Goal: Task Accomplishment & Management: Use online tool/utility

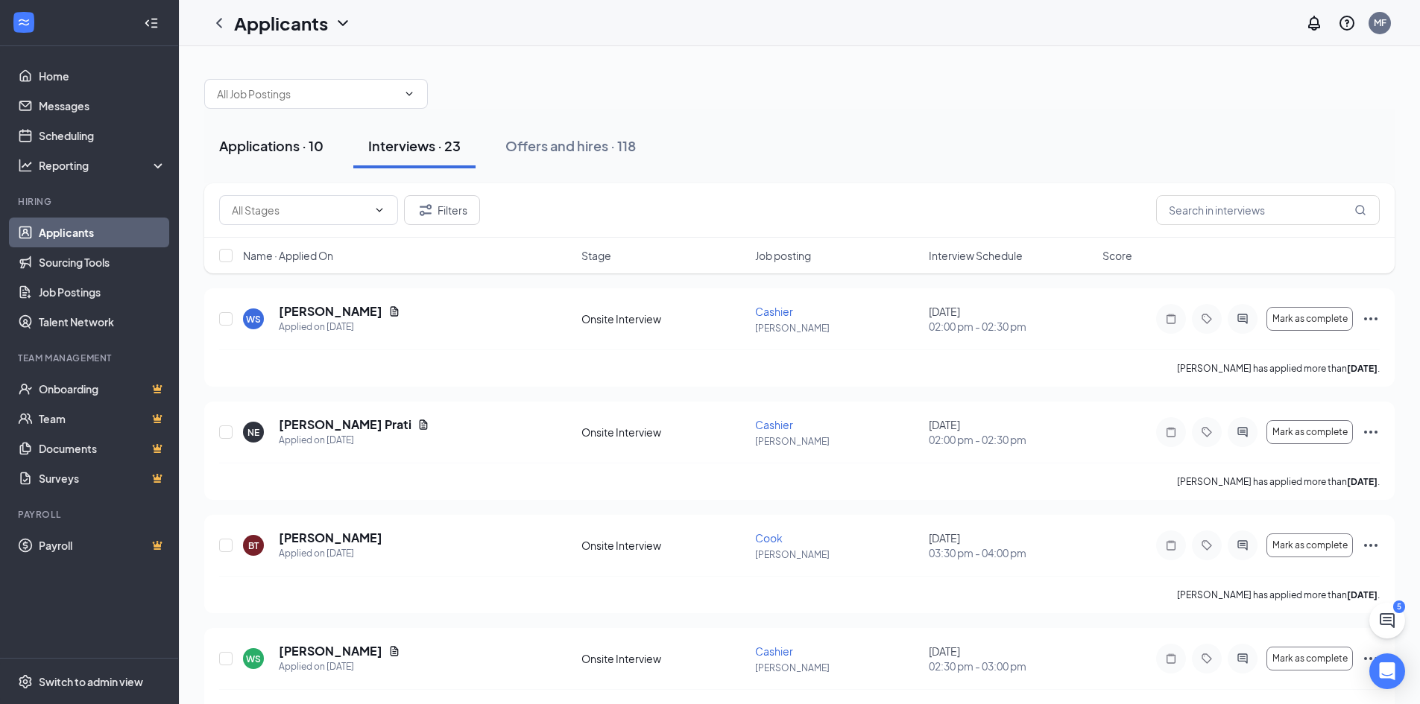
click at [280, 151] on div "Applications · 10" at bounding box center [271, 145] width 104 height 19
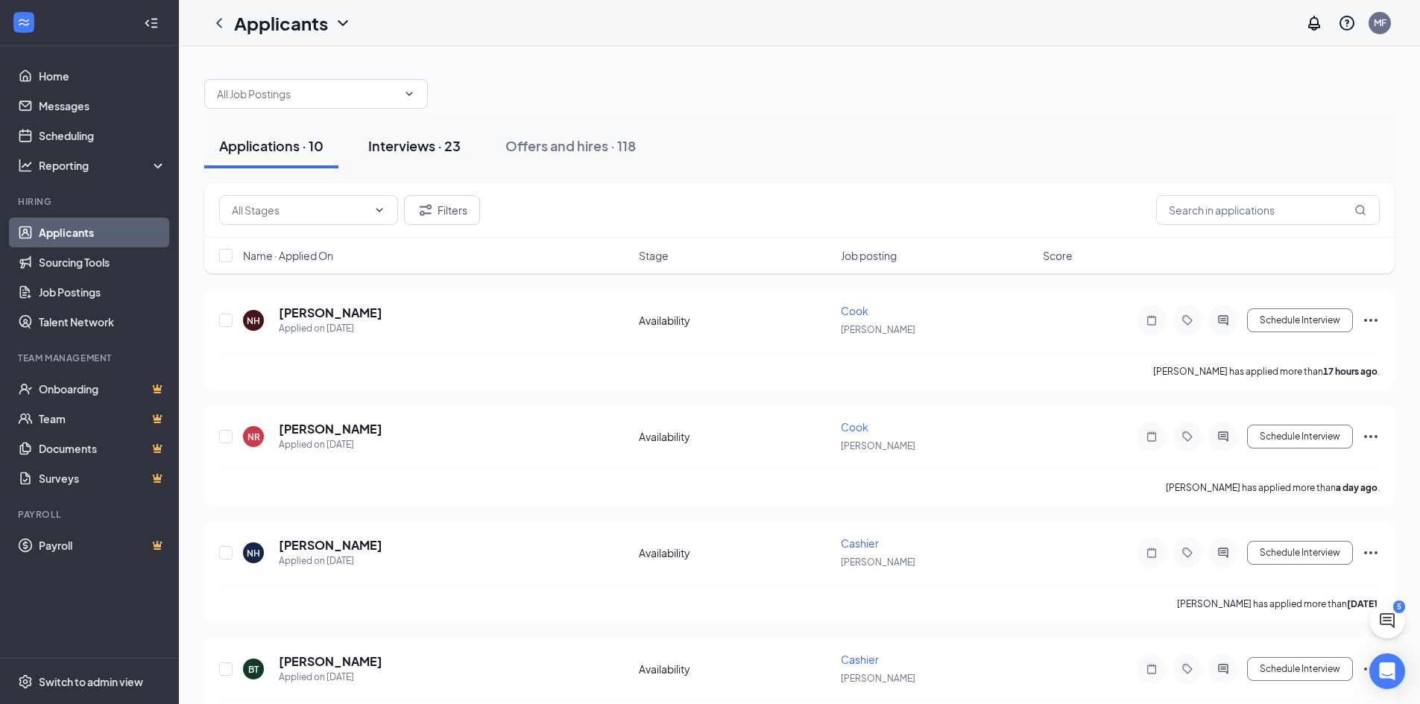
click at [394, 152] on div "Interviews · 23" at bounding box center [414, 145] width 92 height 19
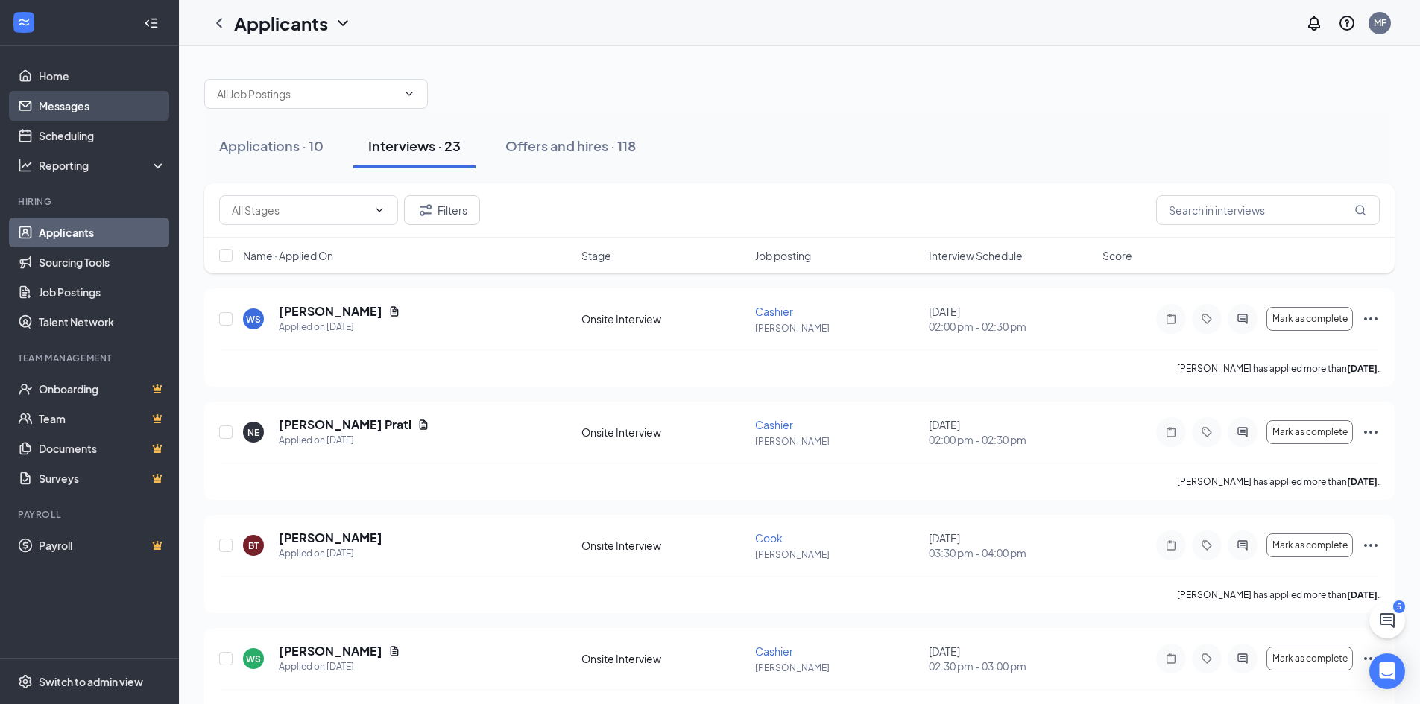
drag, startPoint x: 77, startPoint y: 102, endPoint x: 57, endPoint y: 119, distance: 25.9
click at [77, 102] on link "Messages" at bounding box center [102, 106] width 127 height 30
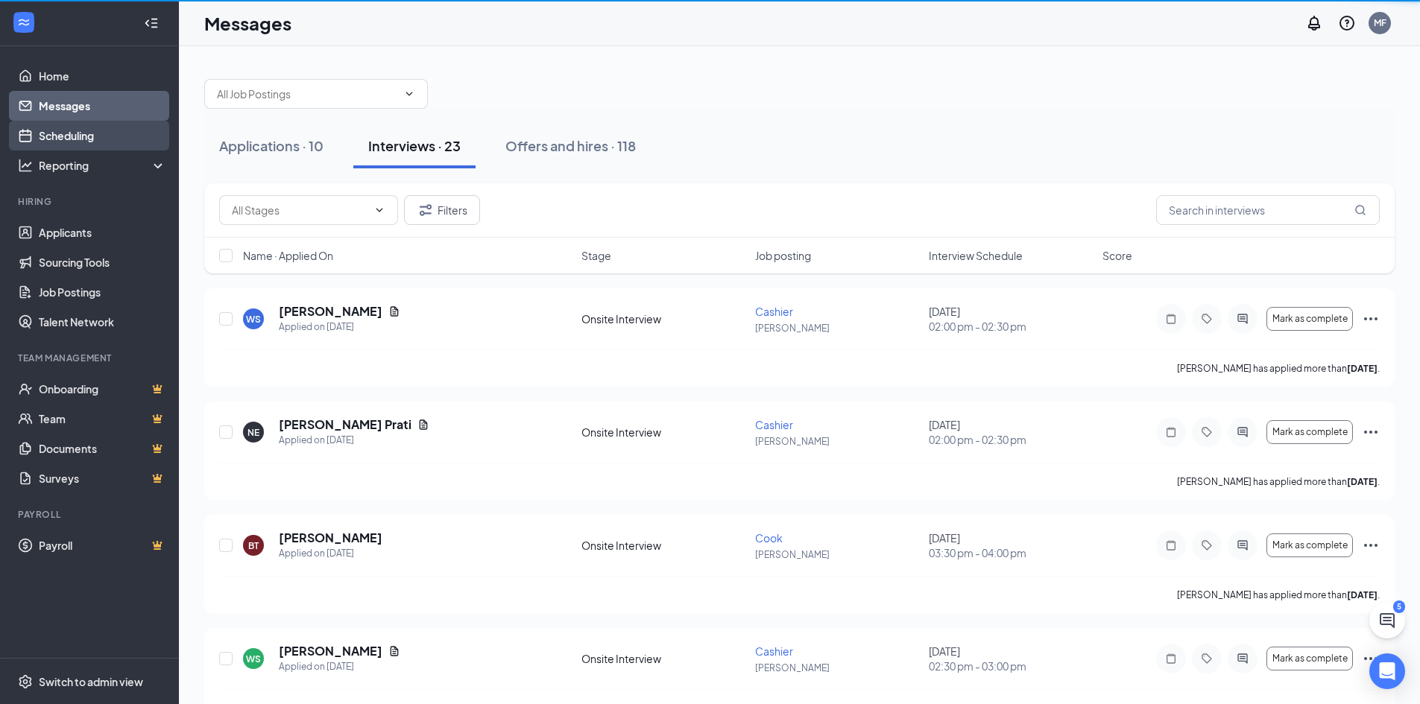
click at [57, 122] on link "Scheduling" at bounding box center [102, 136] width 127 height 30
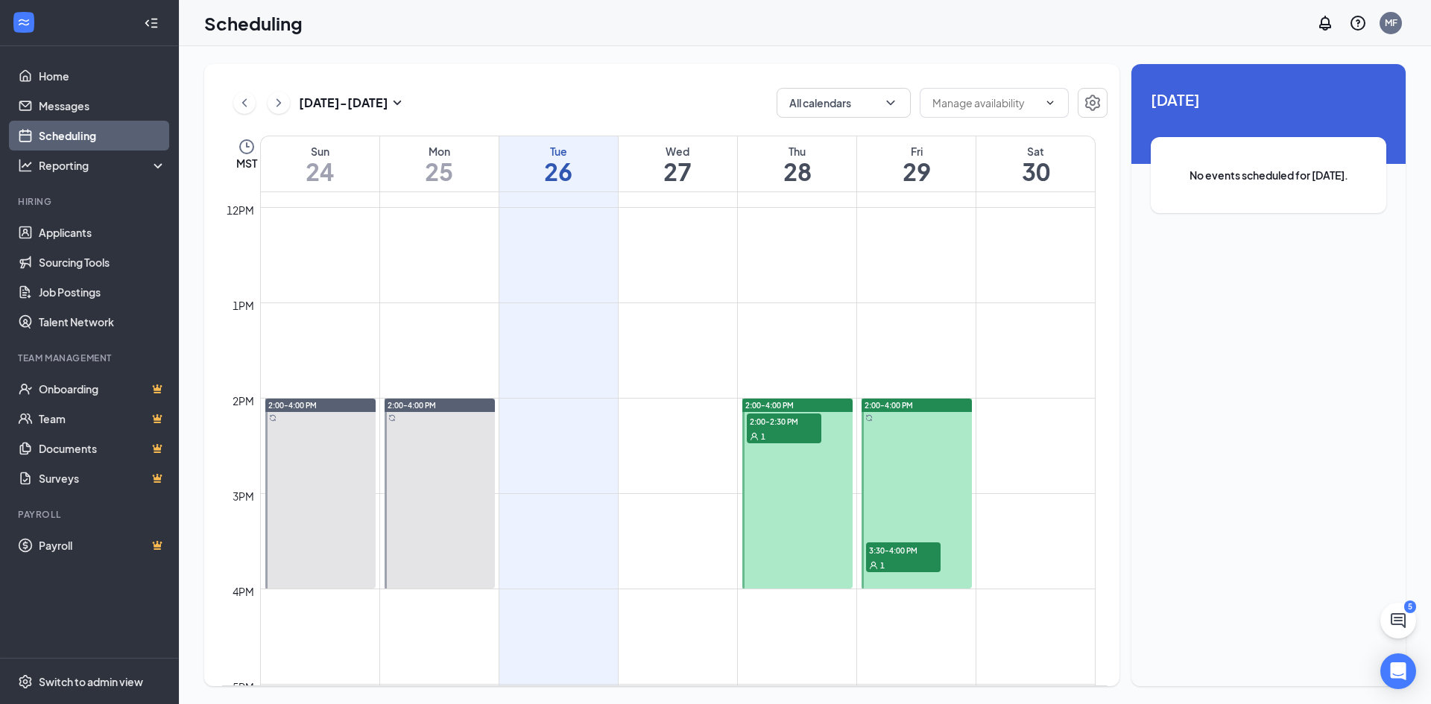
scroll to position [1081, 0]
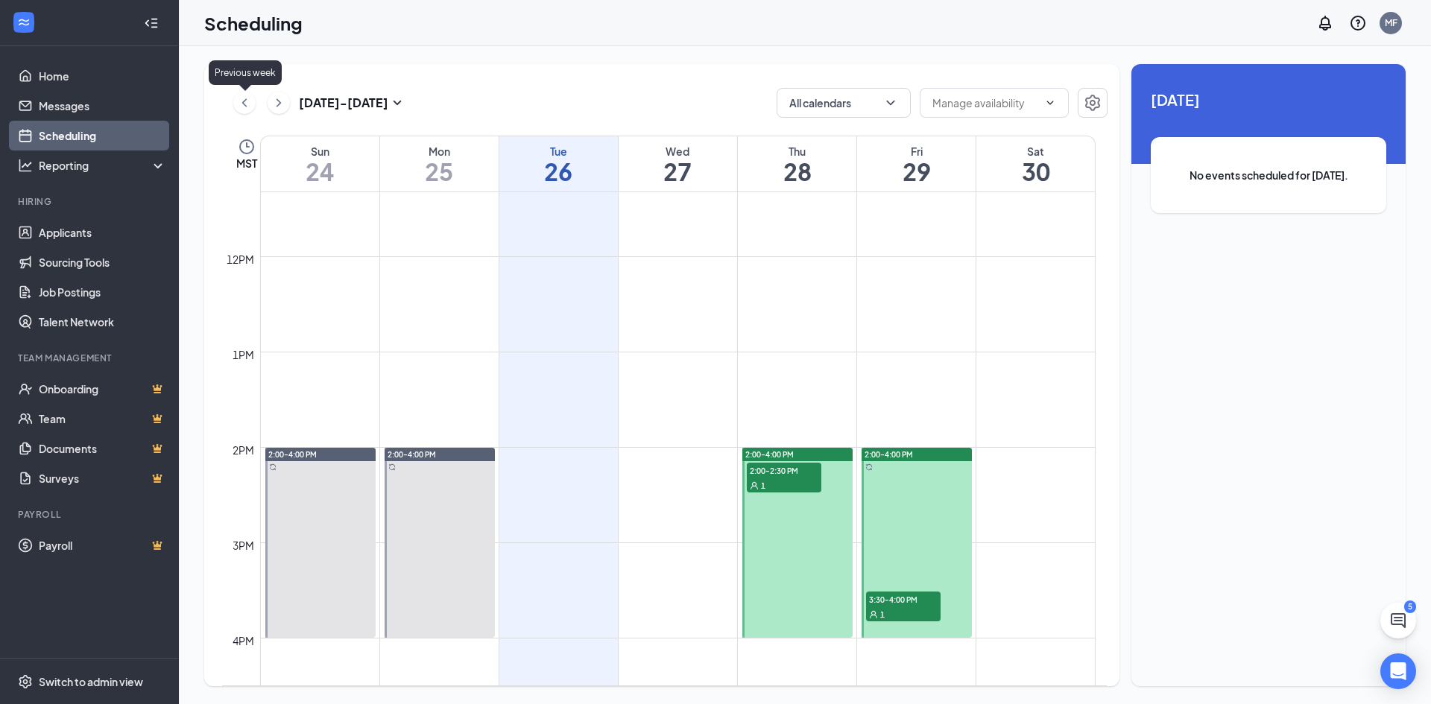
click at [251, 110] on icon "ChevronLeft" at bounding box center [244, 103] width 15 height 18
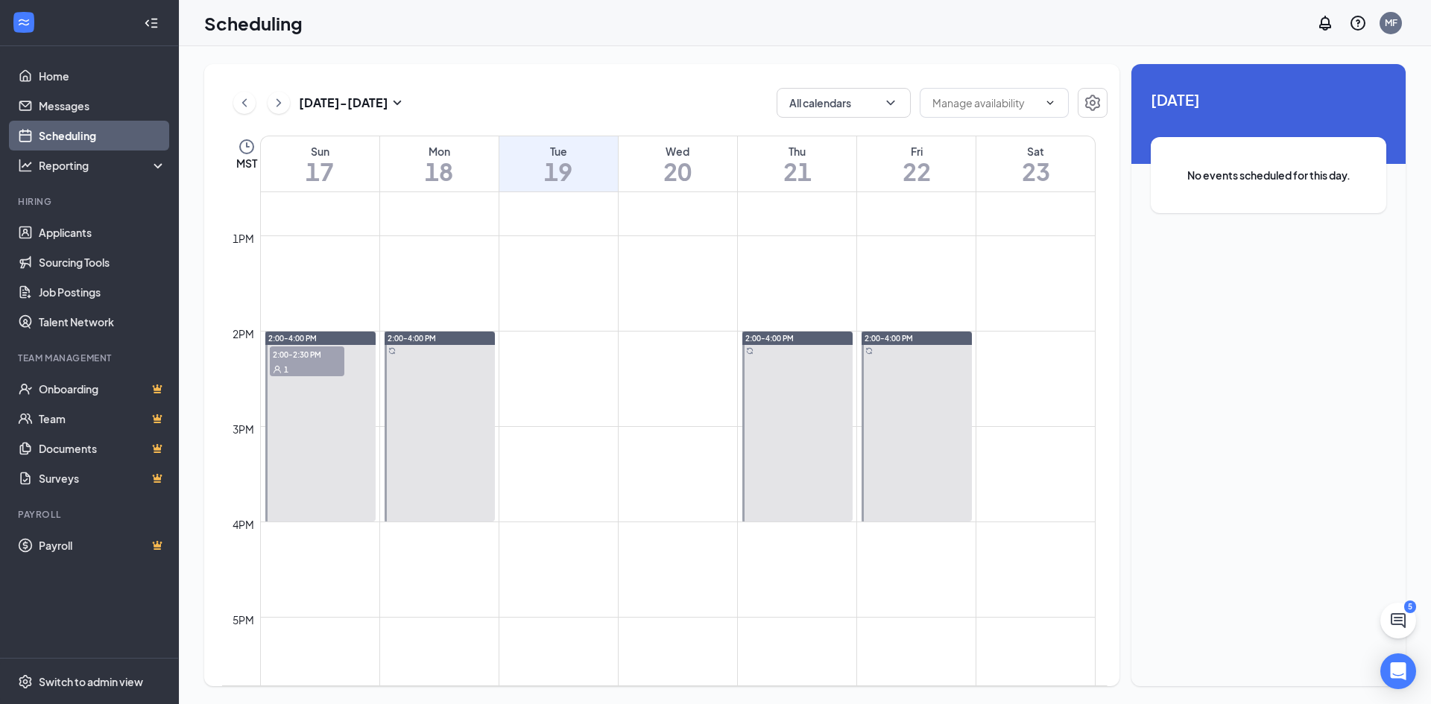
scroll to position [1255, 0]
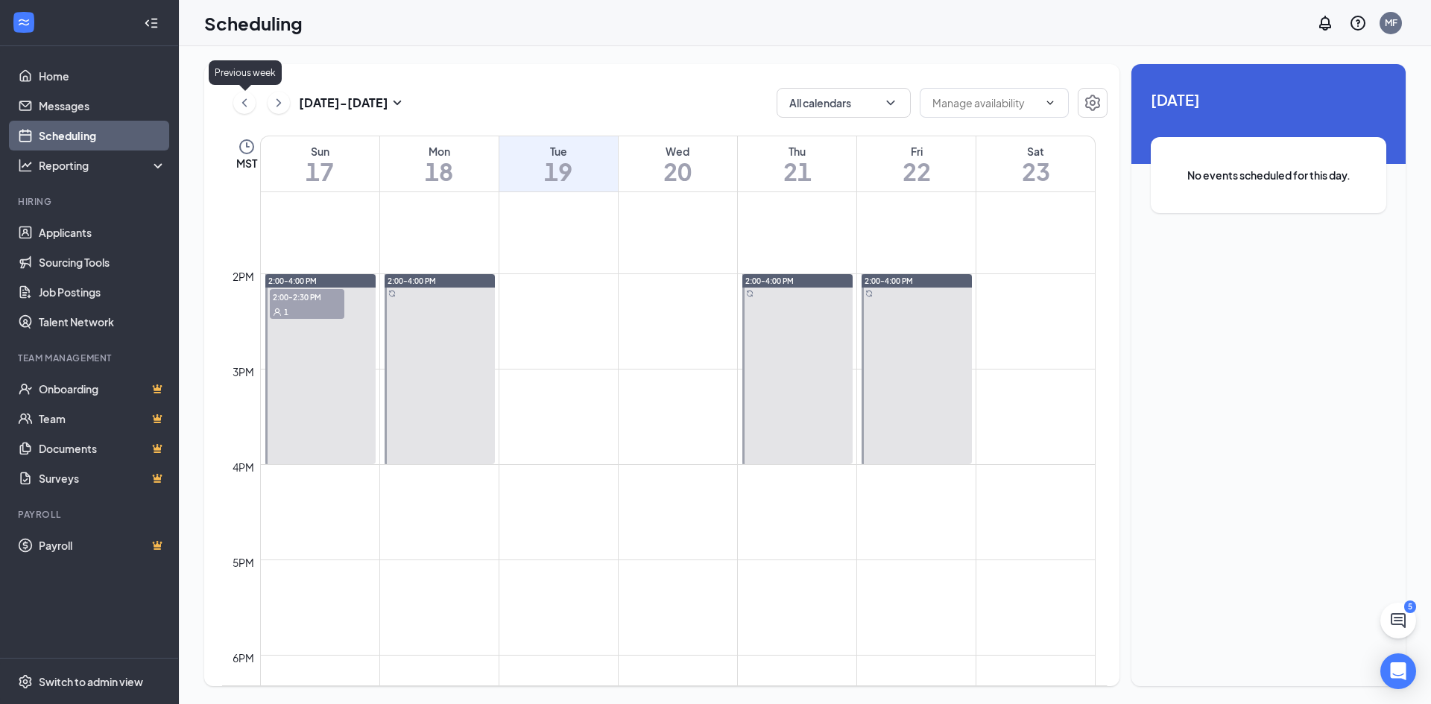
click at [244, 95] on icon "ChevronLeft" at bounding box center [244, 103] width 15 height 18
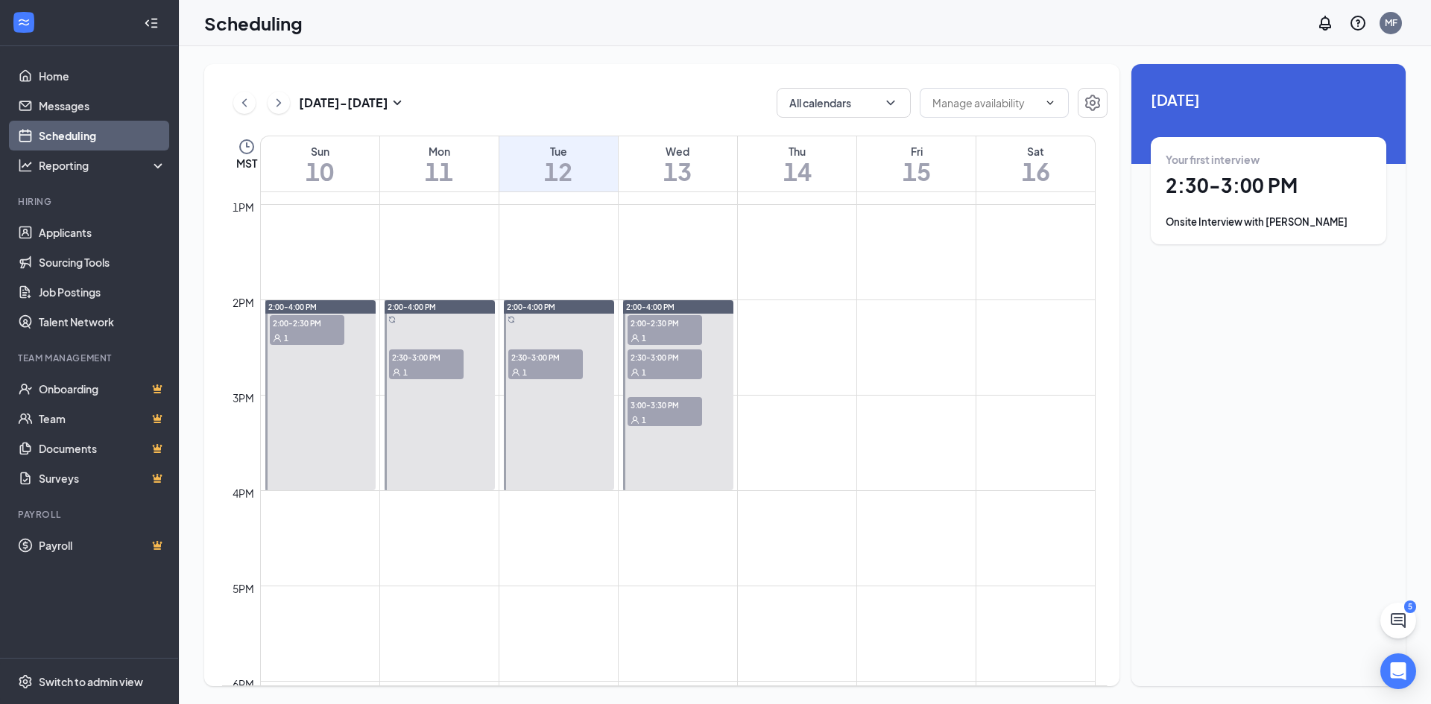
scroll to position [1255, 0]
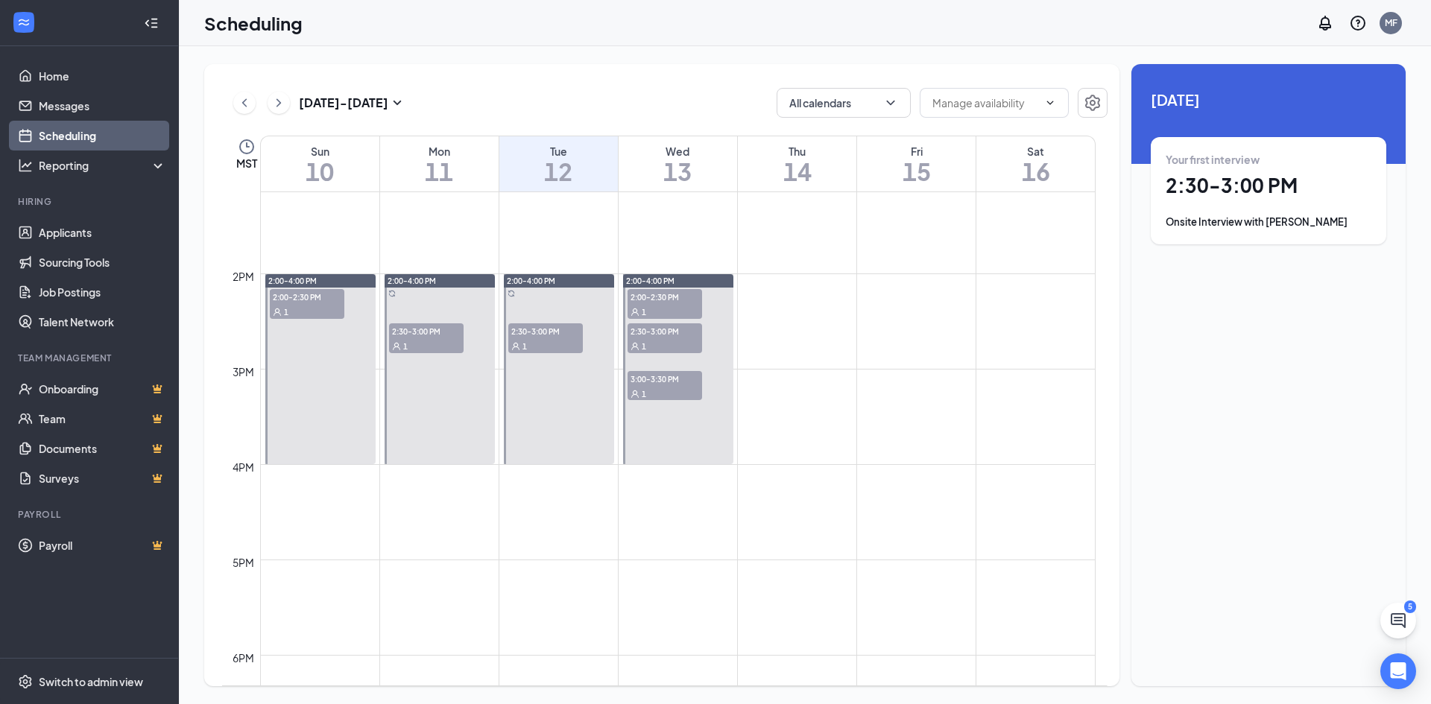
click at [666, 313] on div "1" at bounding box center [665, 311] width 75 height 15
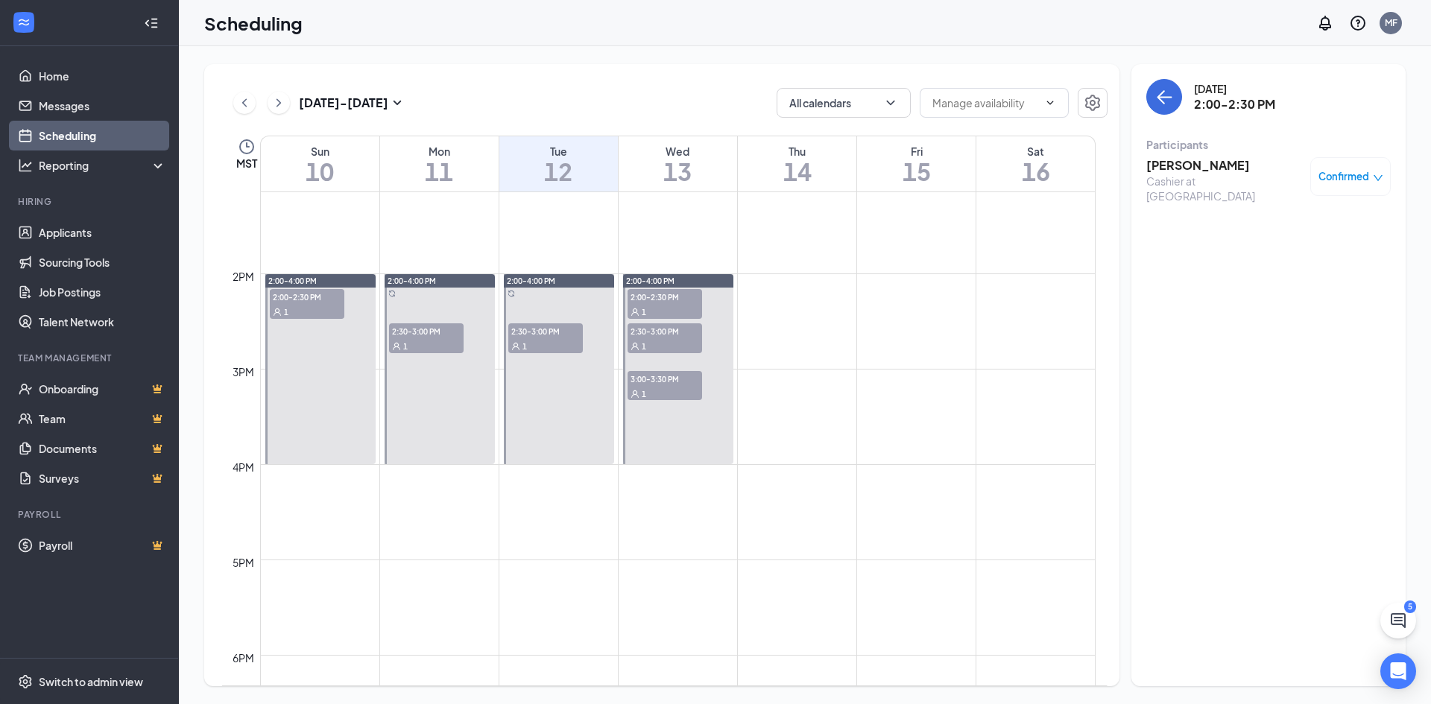
click at [653, 342] on div "1" at bounding box center [665, 345] width 75 height 15
click at [659, 406] on div at bounding box center [678, 369] width 110 height 190
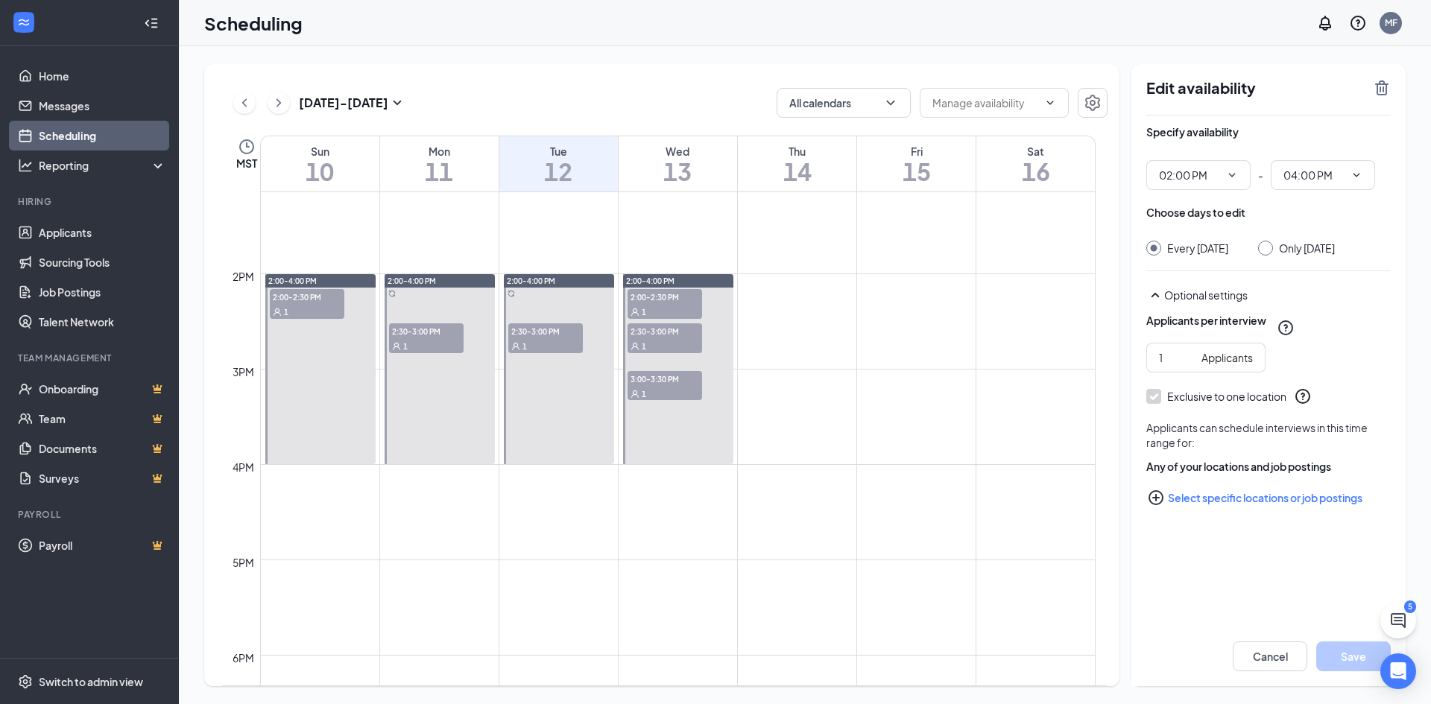
click at [668, 390] on div "1" at bounding box center [665, 393] width 75 height 15
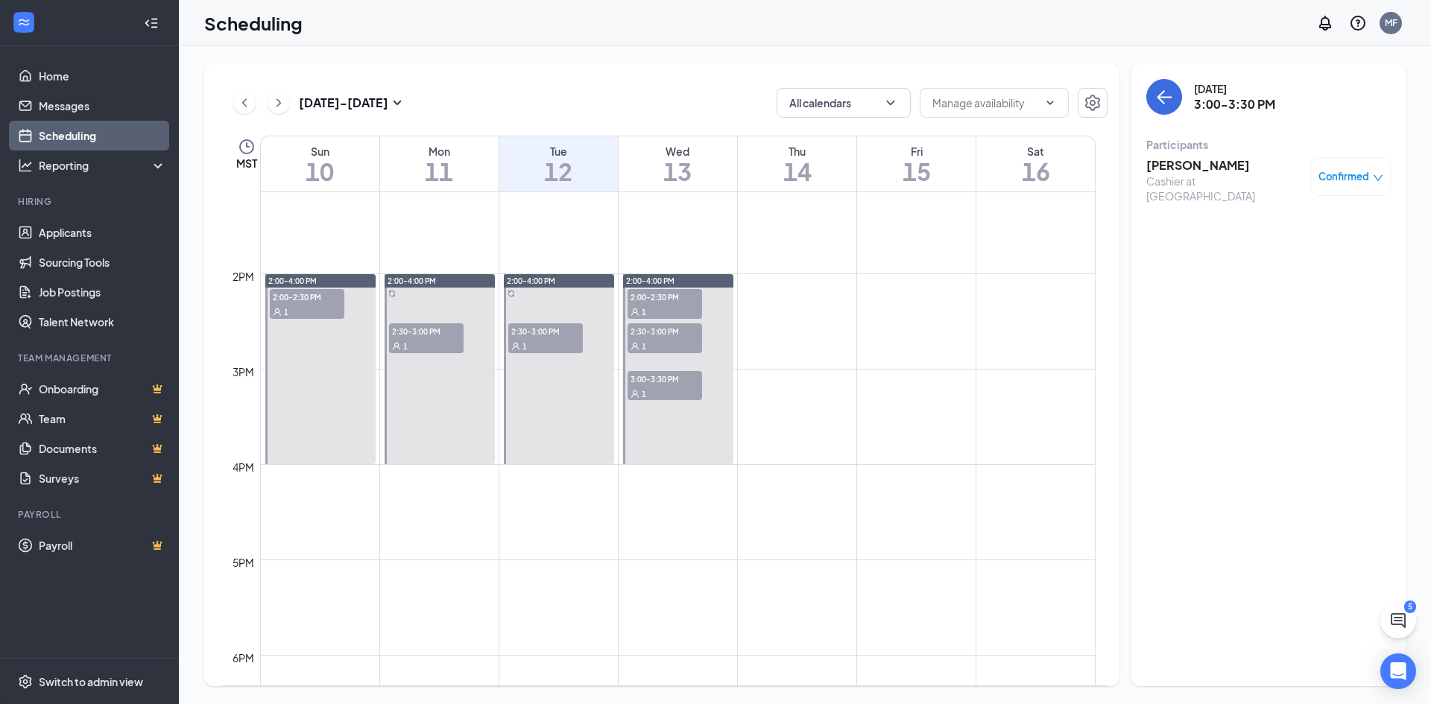
click at [549, 342] on div "1" at bounding box center [545, 345] width 75 height 15
click at [408, 329] on span "2:30-3:00 PM" at bounding box center [426, 331] width 75 height 15
click at [546, 340] on div "1" at bounding box center [545, 345] width 75 height 15
click at [1170, 164] on h3 "[PERSON_NAME]" at bounding box center [1224, 165] width 157 height 16
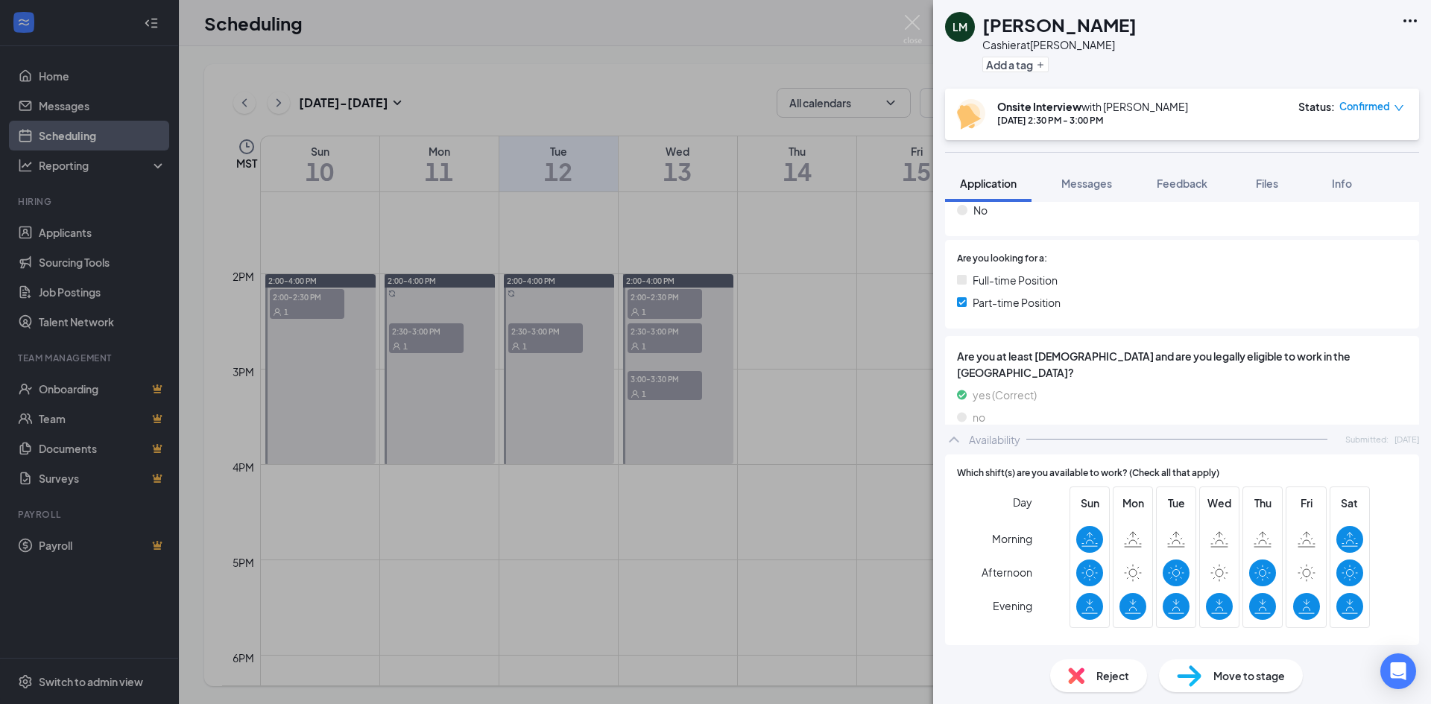
scroll to position [274, 0]
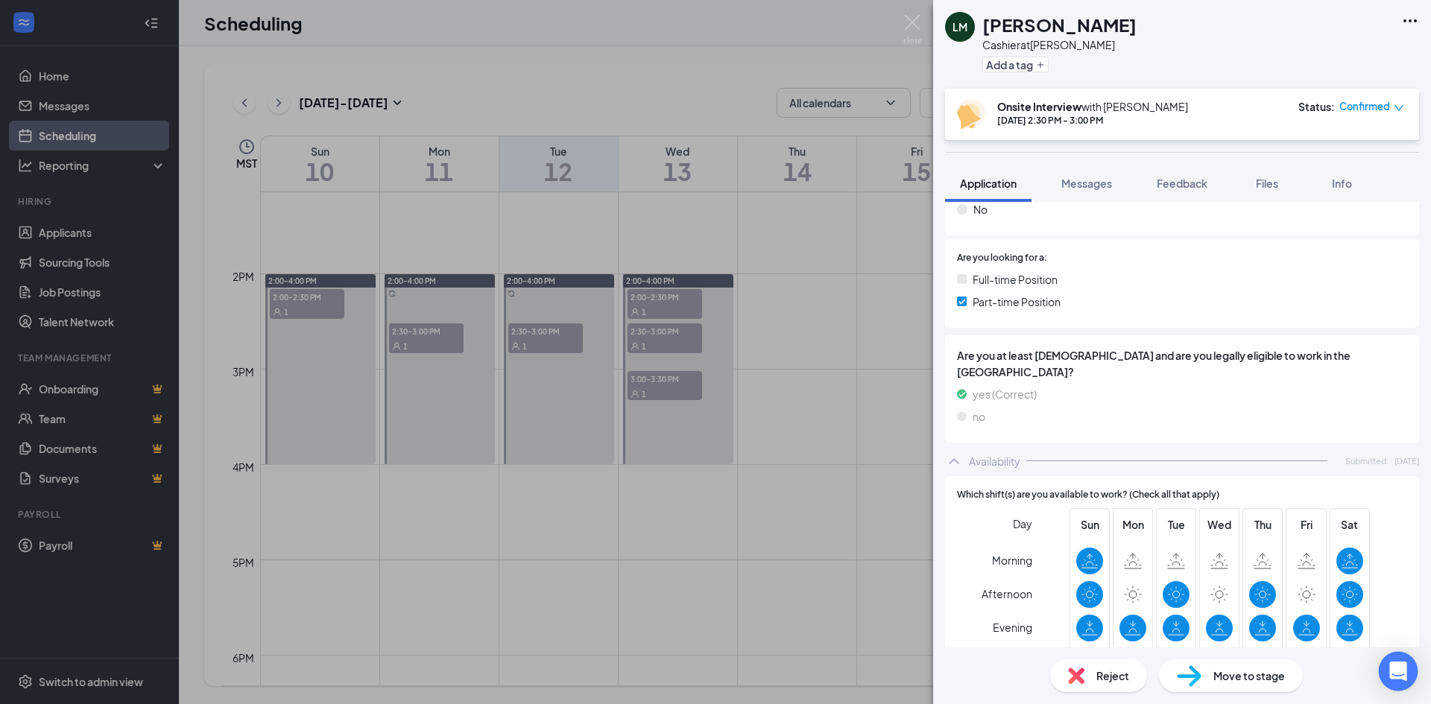
drag, startPoint x: 790, startPoint y: 376, endPoint x: 1387, endPoint y: 672, distance: 666.7
click at [791, 376] on div "[PERSON_NAME] at Timnath Add a tag Onsite Interview with [PERSON_NAME] [DATE] 2…" at bounding box center [715, 352] width 1431 height 704
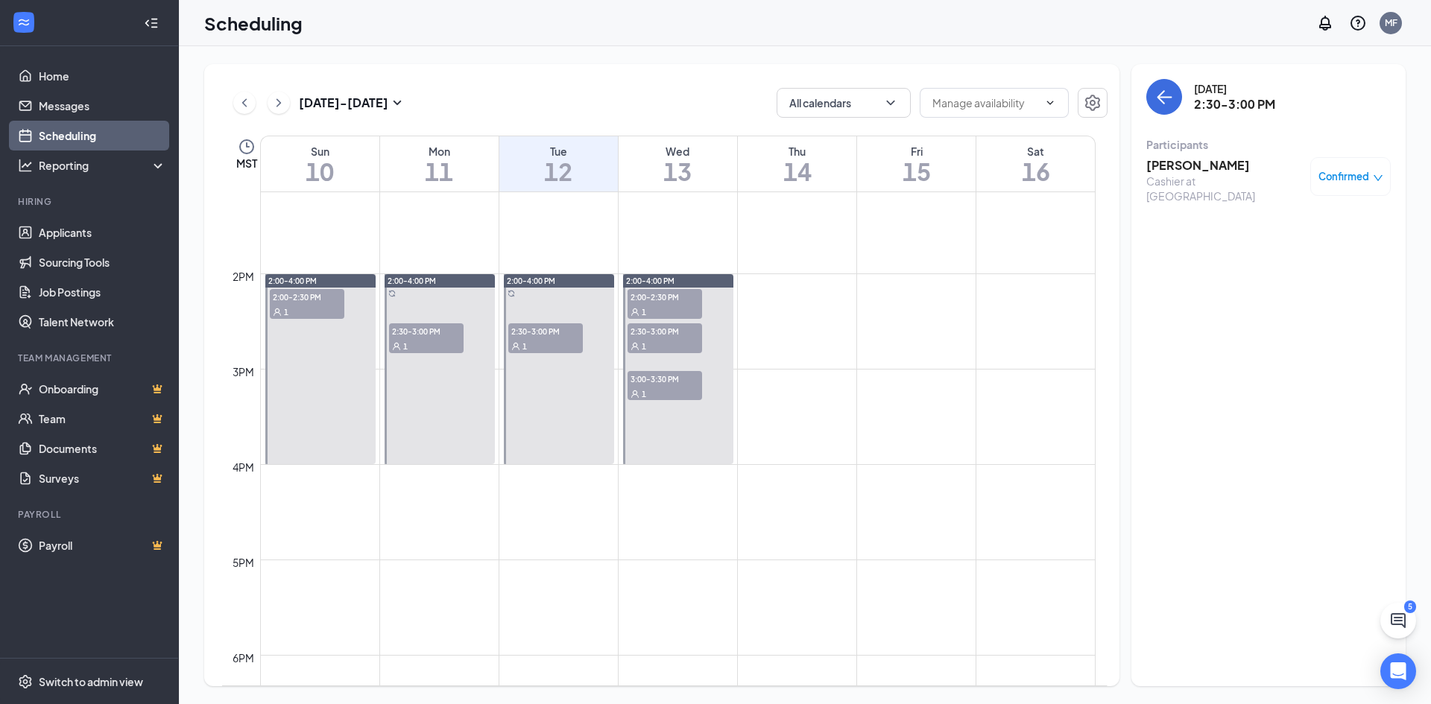
scroll to position [1686, 0]
